Goal: Task Accomplishment & Management: Manage account settings

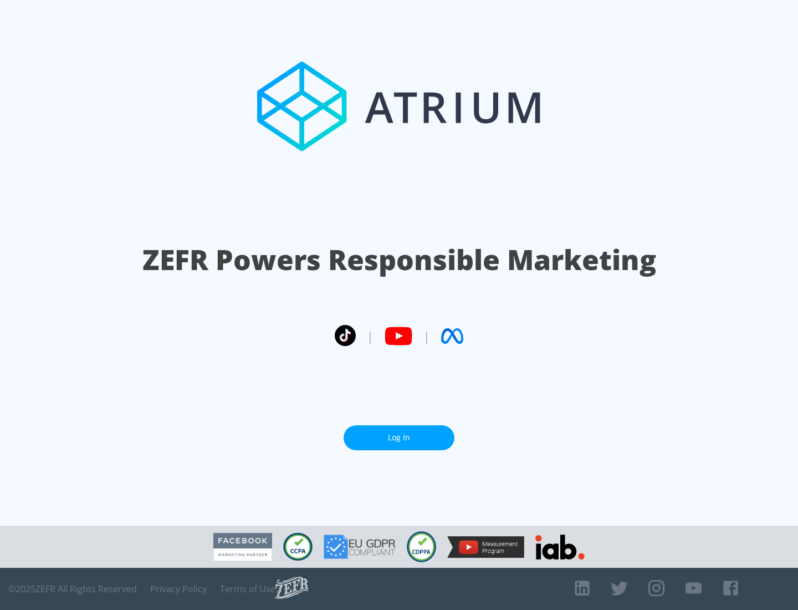
click at [399, 437] on link "Log In" at bounding box center [399, 437] width 111 height 25
